Goal: Check status

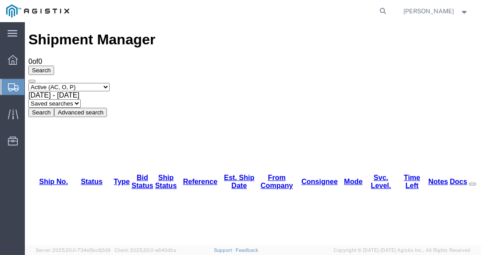
click at [175, 33] on div "Shipment Manager 0 of 0 Search Select status Active (AC, O, P) All Approved Awa…" at bounding box center [252, 74] width 449 height 85
click at [178, 9] on agx-global-search at bounding box center [249, 11] width 284 height 22
click at [176, 34] on div "Shipment Manager 0 of 0 Search Select status Active (AC, O, P) All Approved Awa…" at bounding box center [252, 74] width 449 height 85
drag, startPoint x: 183, startPoint y: 2, endPoint x: 176, endPoint y: 11, distance: 11.7
click at [183, 2] on agx-global-search at bounding box center [249, 11] width 284 height 22
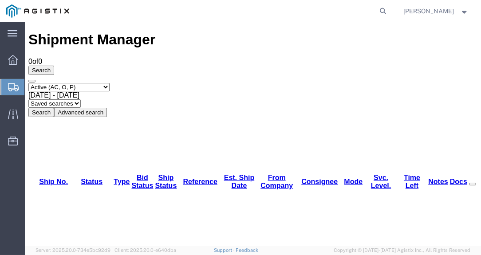
click at [166, 34] on div "Shipment Manager 0 of 0 Search Select status Active (AC, O, P) All Approved Awa…" at bounding box center [252, 74] width 449 height 85
click at [122, 34] on h1 "Shipment Manager" at bounding box center [252, 40] width 449 height 16
click at [169, 33] on div "Shipment Manager 0 of 0 Search Select status Active (AC, O, P) All Approved Awa…" at bounding box center [252, 74] width 449 height 85
click at [181, 5] on agx-global-search at bounding box center [249, 11] width 284 height 22
click at [190, 32] on div "Shipment Manager 0 of 0 Search Select status Active (AC, O, P) All Approved Awa…" at bounding box center [252, 74] width 449 height 85
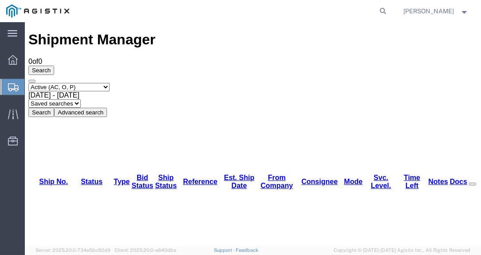
click at [171, 34] on div "Shipment Manager 0 of 0 Search Select status Active (AC, O, P) All Approved Awa…" at bounding box center [252, 74] width 449 height 85
click at [424, 36] on div "Shipment Manager 0 of 0 Search Select status Active (AC, O, P) All Approved Awa…" at bounding box center [252, 74] width 449 height 85
click at [195, 40] on div "Shipment Manager 0 of 0 Search Select status Active (AC, O, P) All Approved Awa…" at bounding box center [252, 74] width 449 height 85
click at [155, 32] on div "Shipment Manager 0 of 0 Search Select status Active (AC, O, P) All Approved Awa…" at bounding box center [252, 74] width 449 height 85
click at [268, 33] on div "Shipment Manager 0 of 0 Search Select status Active (AC, O, P) All Approved Awa…" at bounding box center [252, 74] width 449 height 85
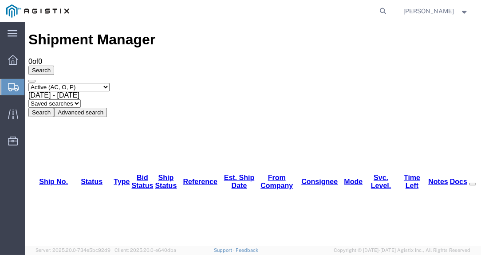
click at [162, 33] on div "Shipment Manager 0 of 0 Search Select status Active (AC, O, P) All Approved Awa…" at bounding box center [252, 74] width 449 height 85
click at [171, 16] on agx-global-search at bounding box center [249, 11] width 284 height 22
